Goal: Information Seeking & Learning: Learn about a topic

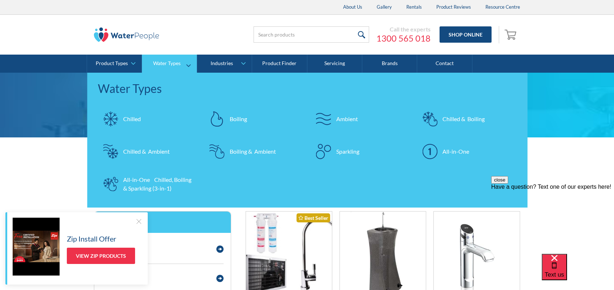
click at [350, 120] on div "Ambient" at bounding box center [347, 118] width 22 height 9
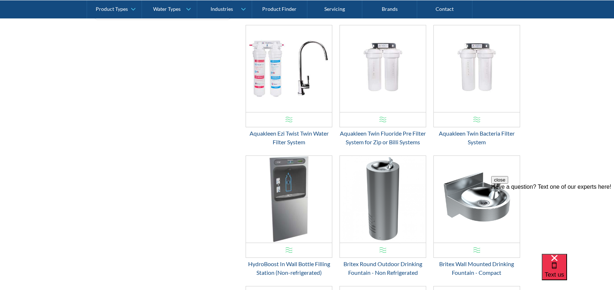
scroll to position [289, 0]
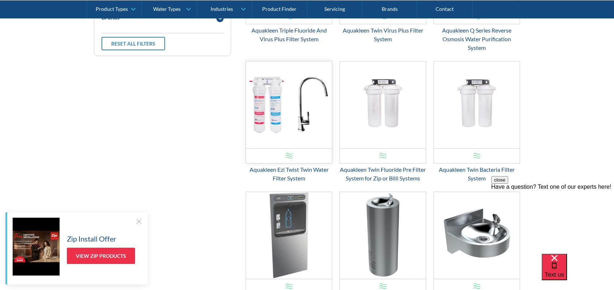
click at [291, 135] on img "Email Form 3" at bounding box center [289, 104] width 86 height 87
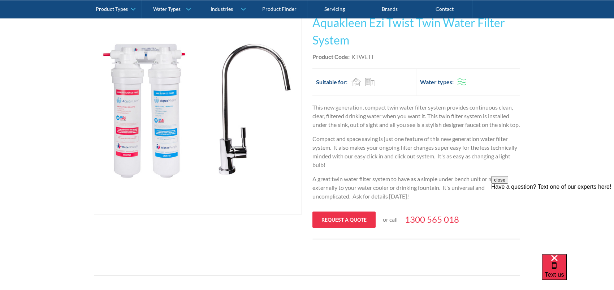
scroll to position [144, 0]
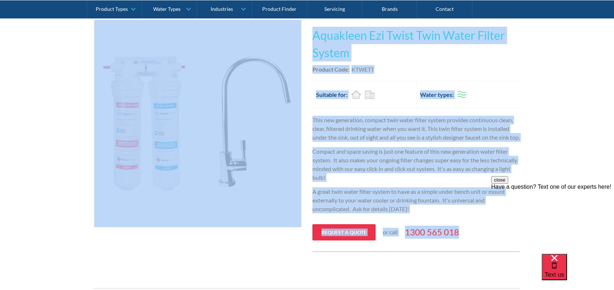
drag, startPoint x: 472, startPoint y: 246, endPoint x: 129, endPoint y: 99, distance: 372.8
click at [129, 99] on div "Play video Fits Most Brands Best Seller No items found. This tap design is incl…" at bounding box center [307, 135] width 426 height 232
copy div "Fits Most Brands Best Seller No items found. This tap design is included in our…"
